Goal: Information Seeking & Learning: Learn about a topic

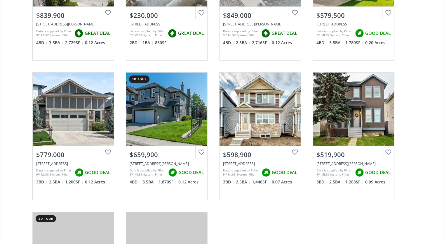
scroll to position [146, 0]
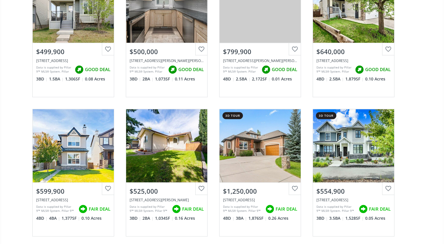
scroll to position [672, 0]
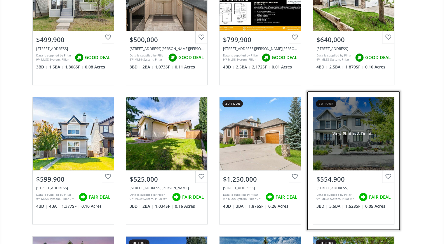
click at [358, 143] on div "View Photos & Details" at bounding box center [353, 133] width 81 height 73
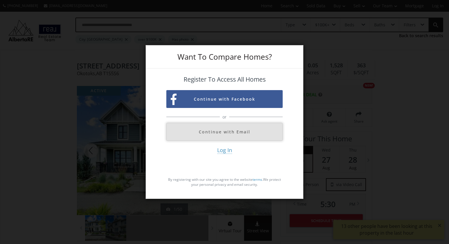
click at [245, 132] on button "Continue with Email" at bounding box center [224, 132] width 116 height 18
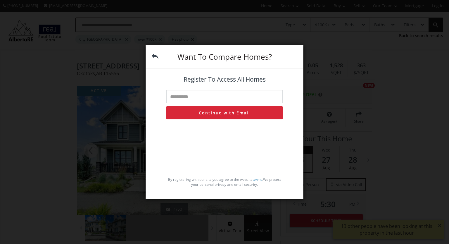
click at [237, 98] on input "text" at bounding box center [224, 96] width 116 height 13
type input "**********"
click at [237, 114] on button "Continue with Email" at bounding box center [224, 112] width 116 height 13
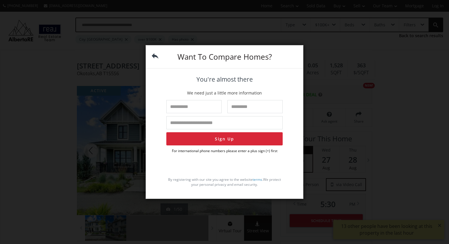
click at [205, 104] on input "text" at bounding box center [193, 106] width 55 height 13
type input "********"
type input "**********"
click at [210, 143] on button "Sign Up" at bounding box center [224, 138] width 116 height 13
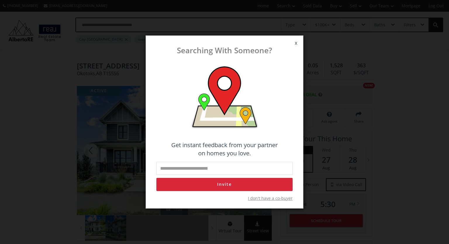
click at [295, 48] on span "x" at bounding box center [296, 43] width 14 height 16
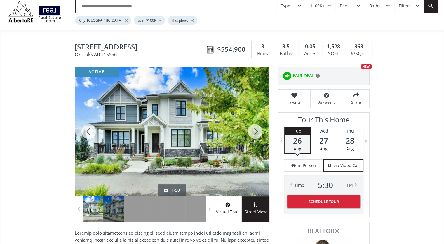
scroll to position [29, 0]
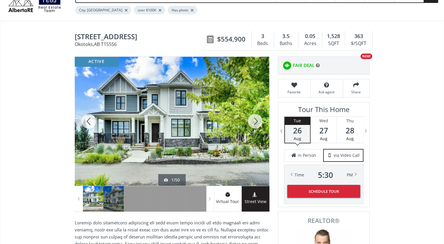
click at [257, 118] on div at bounding box center [255, 121] width 28 height 129
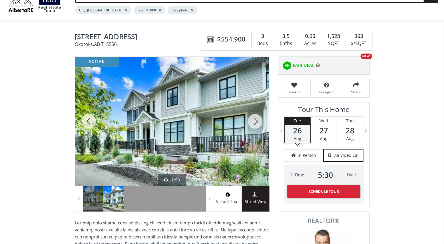
click at [257, 118] on div at bounding box center [255, 121] width 28 height 129
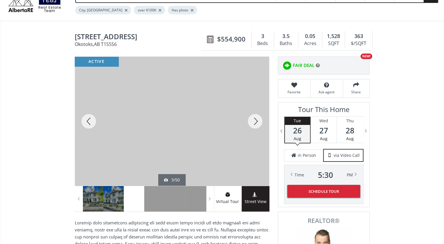
click at [257, 118] on div at bounding box center [255, 121] width 28 height 129
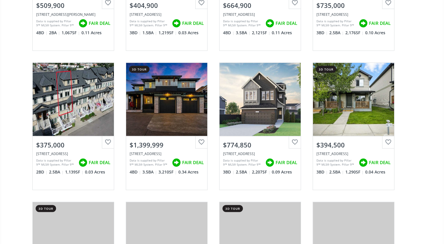
scroll to position [1402, 0]
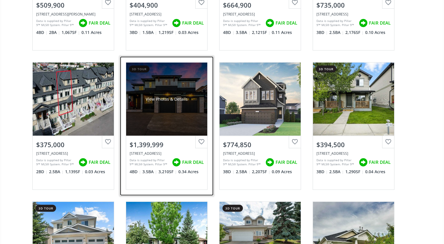
click at [160, 110] on div "View Photos & Details" at bounding box center [166, 99] width 81 height 73
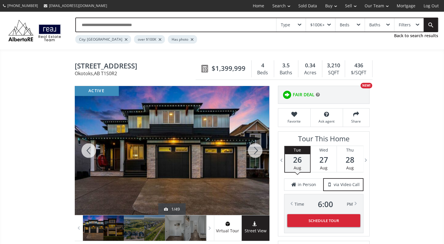
click at [254, 149] on div at bounding box center [255, 150] width 28 height 129
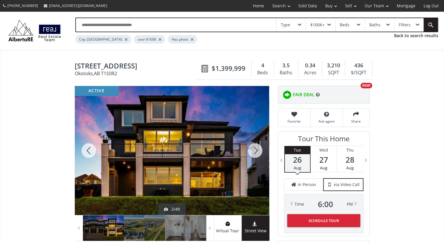
click at [254, 149] on div at bounding box center [255, 150] width 28 height 129
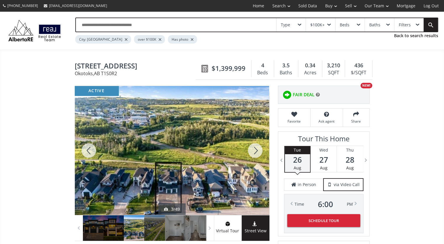
click at [254, 149] on div at bounding box center [255, 150] width 28 height 129
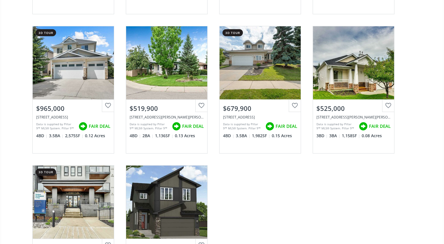
scroll to position [1665, 0]
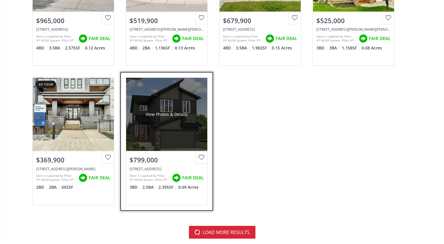
click at [162, 123] on div "View Photos & Details" at bounding box center [166, 114] width 81 height 73
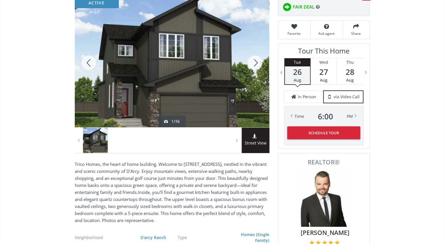
scroll to position [58, 0]
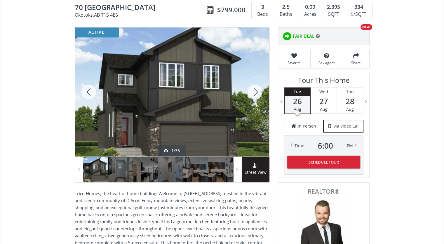
click at [261, 88] on div at bounding box center [255, 91] width 28 height 129
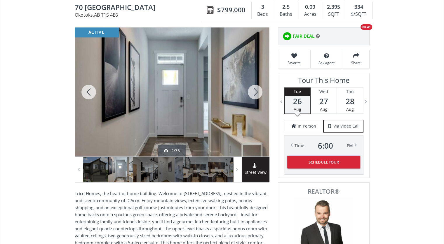
click at [261, 88] on div at bounding box center [255, 91] width 28 height 129
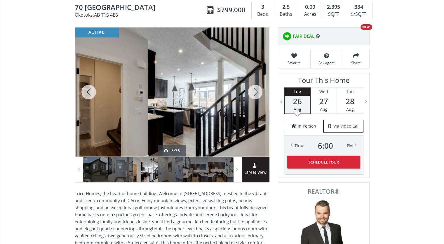
click at [261, 88] on div at bounding box center [255, 91] width 28 height 129
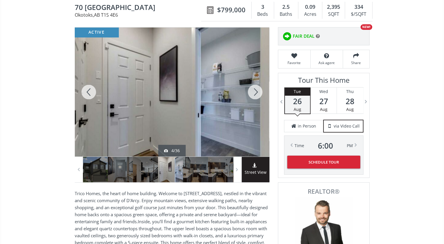
click at [261, 88] on div at bounding box center [255, 91] width 28 height 129
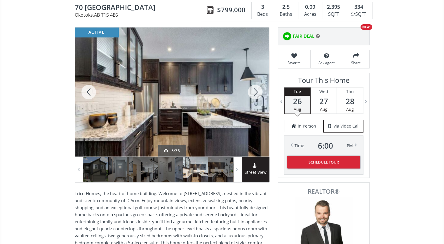
click at [261, 88] on div at bounding box center [255, 91] width 28 height 129
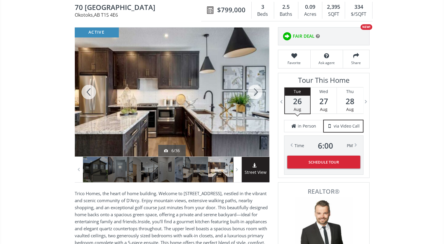
click at [261, 88] on div at bounding box center [255, 91] width 28 height 129
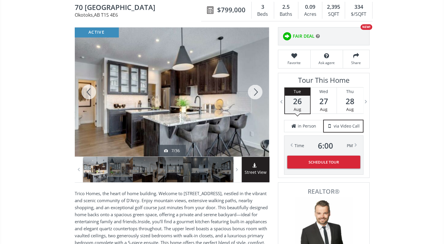
click at [261, 88] on div at bounding box center [255, 91] width 28 height 129
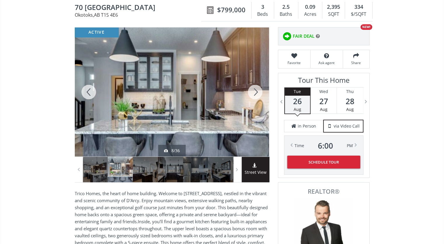
click at [261, 88] on div at bounding box center [255, 91] width 28 height 129
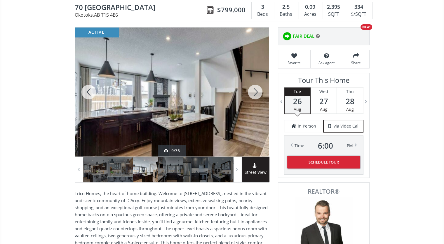
click at [261, 88] on div at bounding box center [255, 91] width 28 height 129
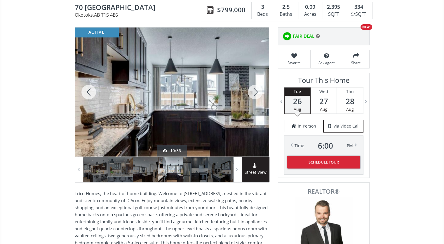
click at [261, 88] on div at bounding box center [255, 91] width 28 height 129
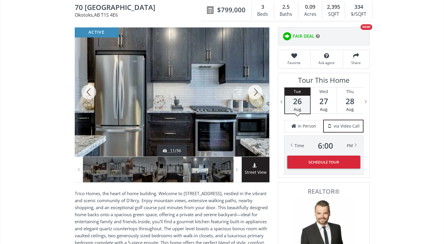
click at [261, 88] on div at bounding box center [255, 91] width 28 height 129
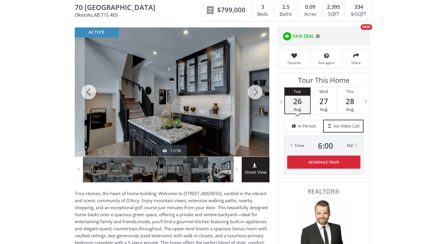
click at [261, 88] on div at bounding box center [255, 91] width 28 height 129
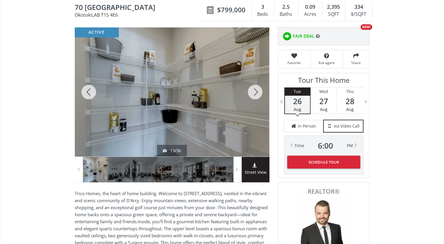
click at [261, 88] on div at bounding box center [255, 91] width 28 height 129
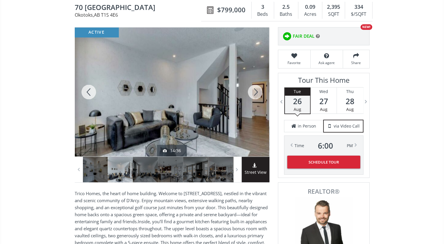
click at [261, 88] on div at bounding box center [255, 91] width 28 height 129
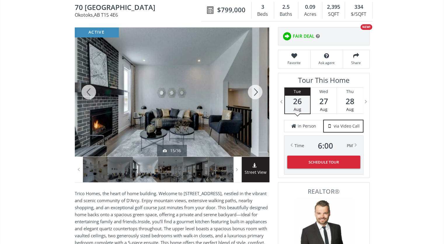
click at [261, 88] on div at bounding box center [255, 91] width 28 height 129
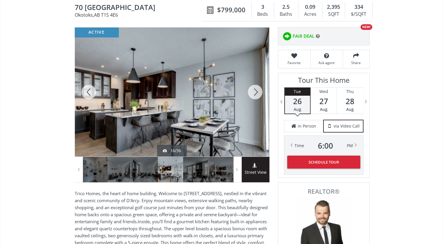
click at [261, 88] on div at bounding box center [255, 91] width 28 height 129
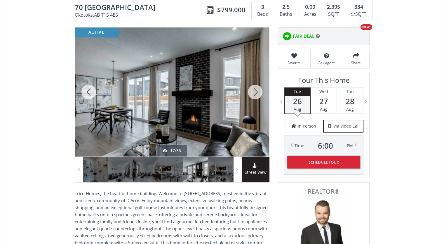
click at [261, 88] on div at bounding box center [255, 91] width 28 height 129
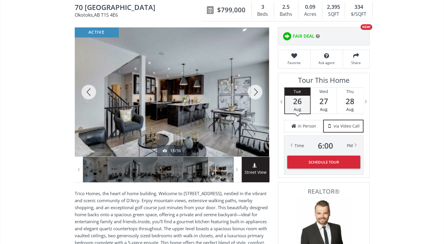
click at [261, 88] on div at bounding box center [255, 91] width 28 height 129
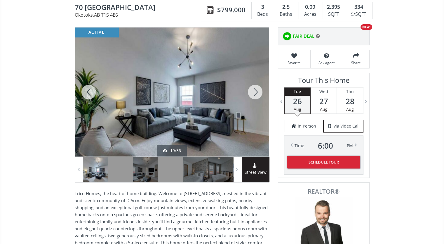
click at [261, 88] on div at bounding box center [255, 91] width 28 height 129
